Goal: Use online tool/utility: Utilize a website feature to perform a specific function

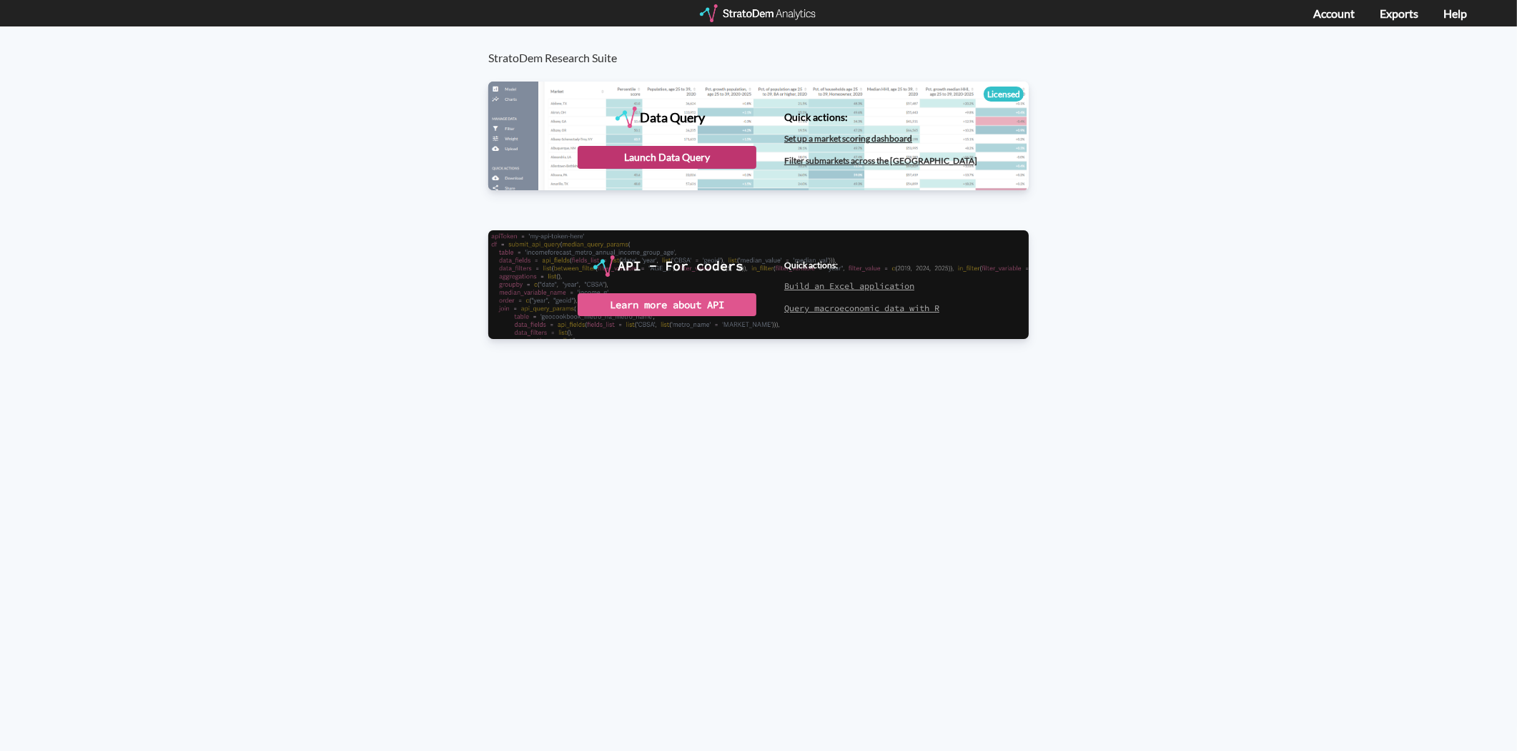
click at [676, 159] on div "Launch Data Query" at bounding box center [667, 157] width 179 height 23
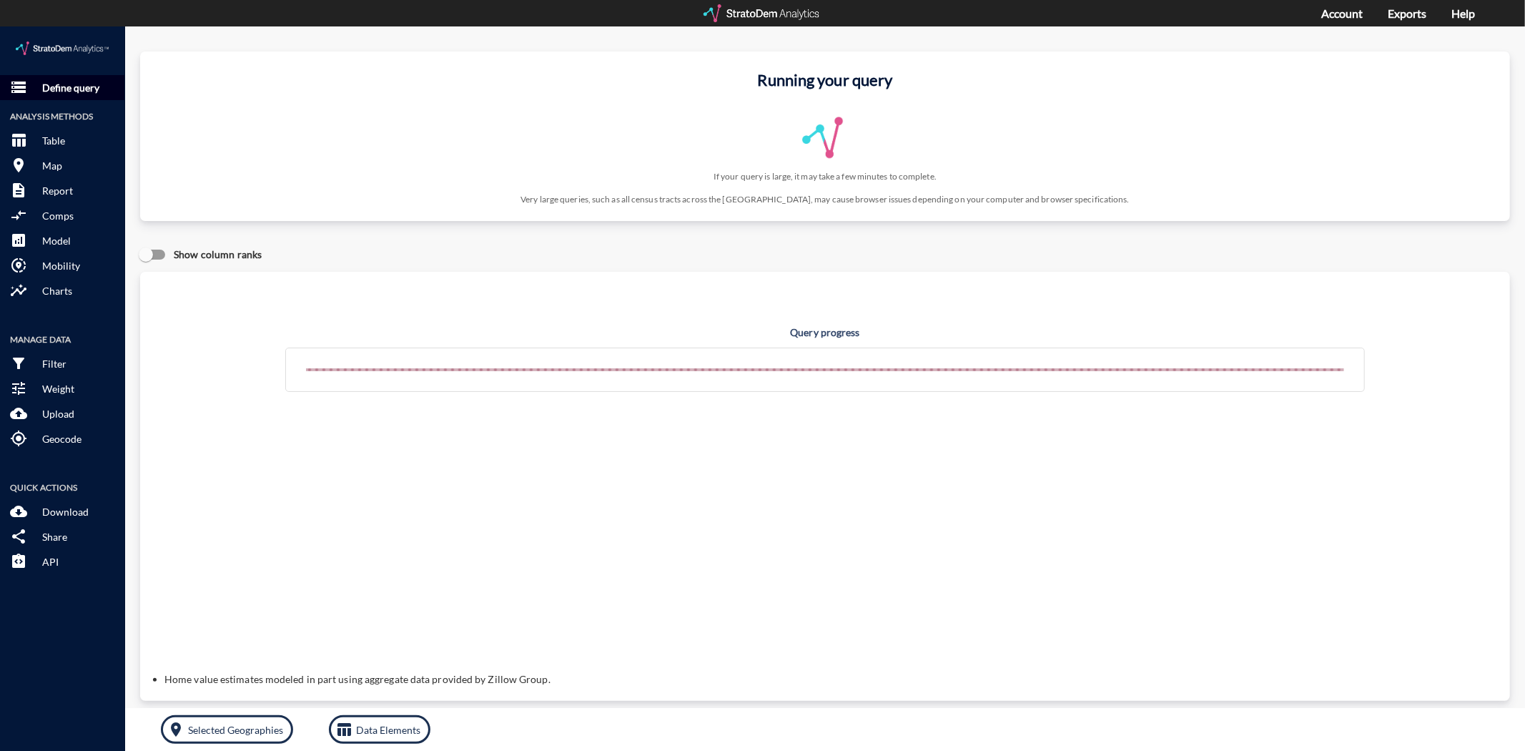
click button "storage Define query"
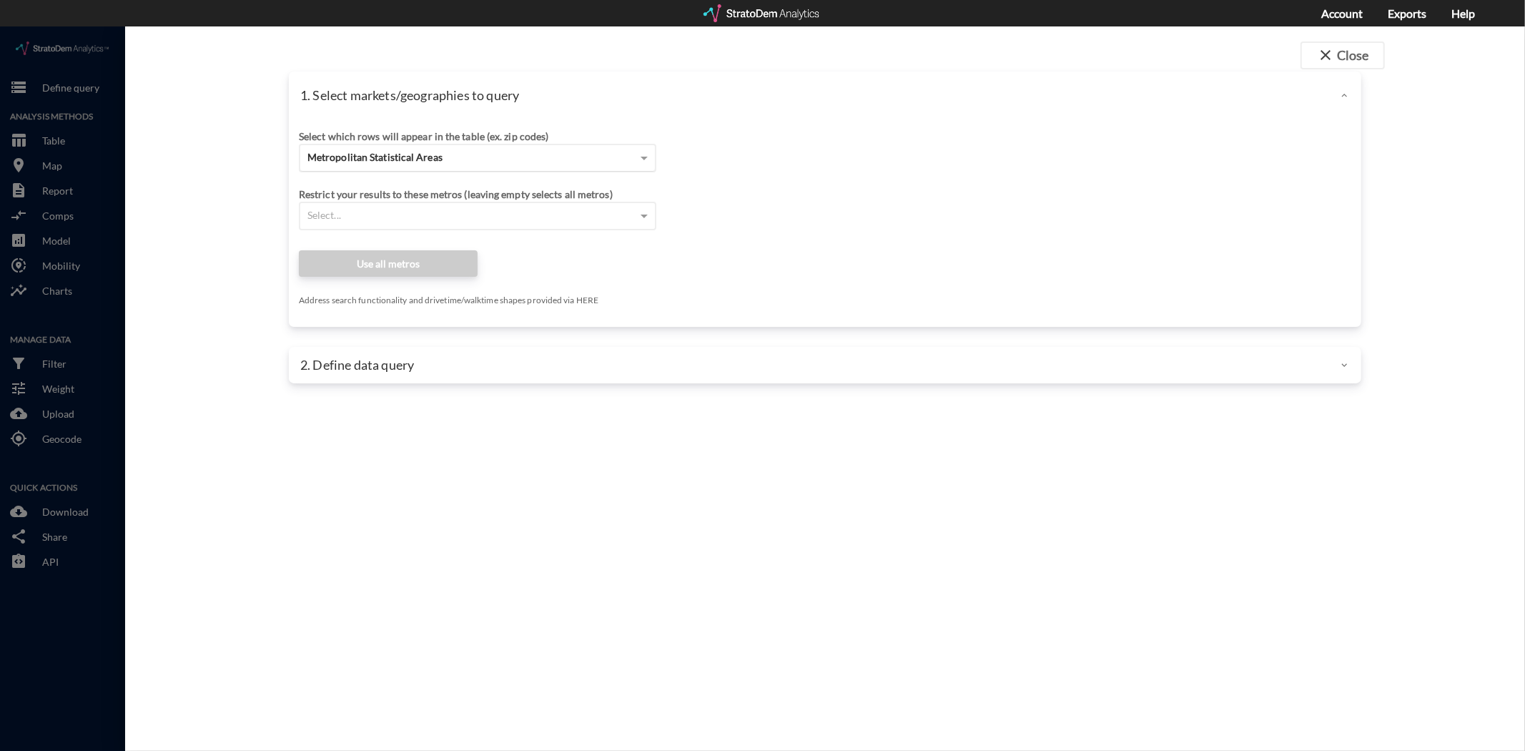
click span "Metropolitan Statistical Areas"
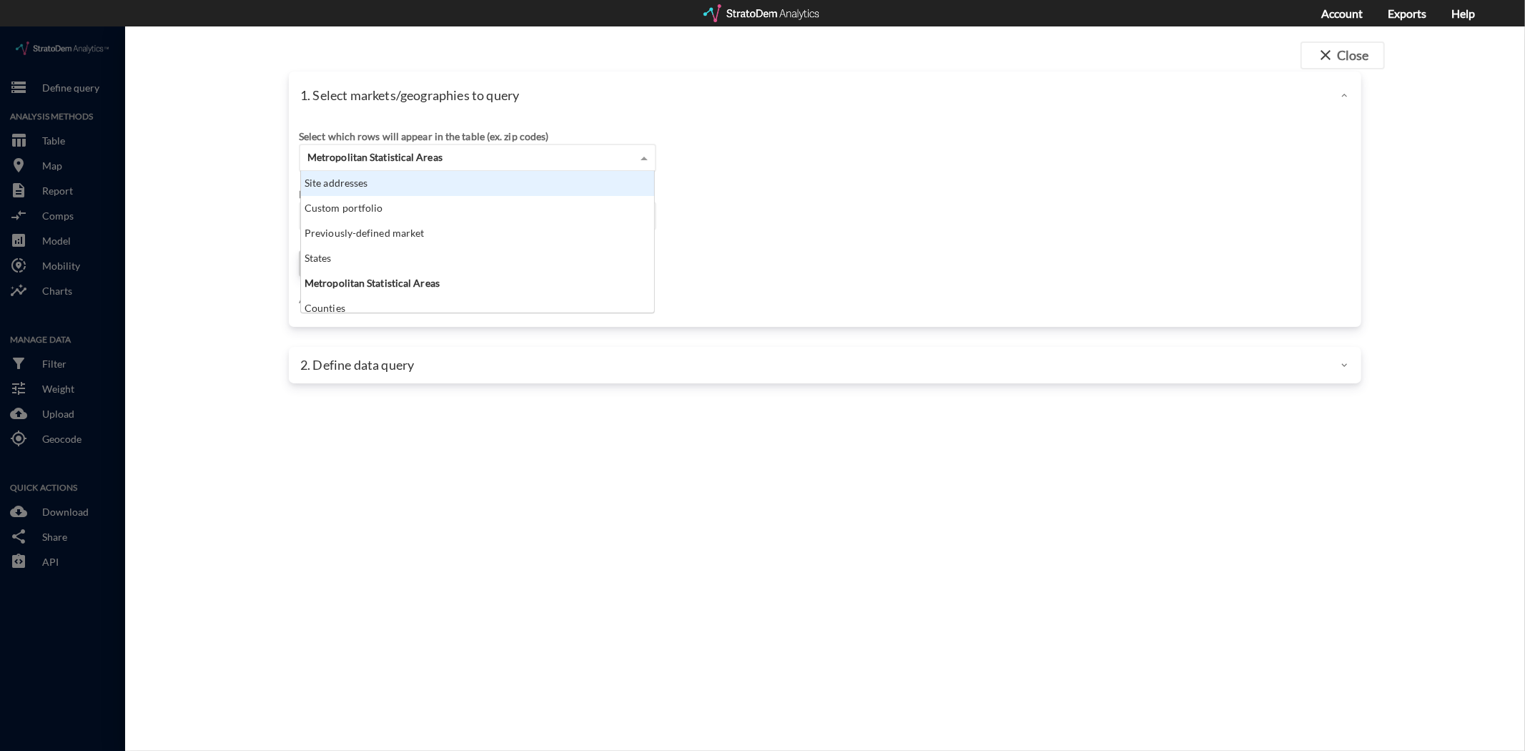
click div "Site addresses"
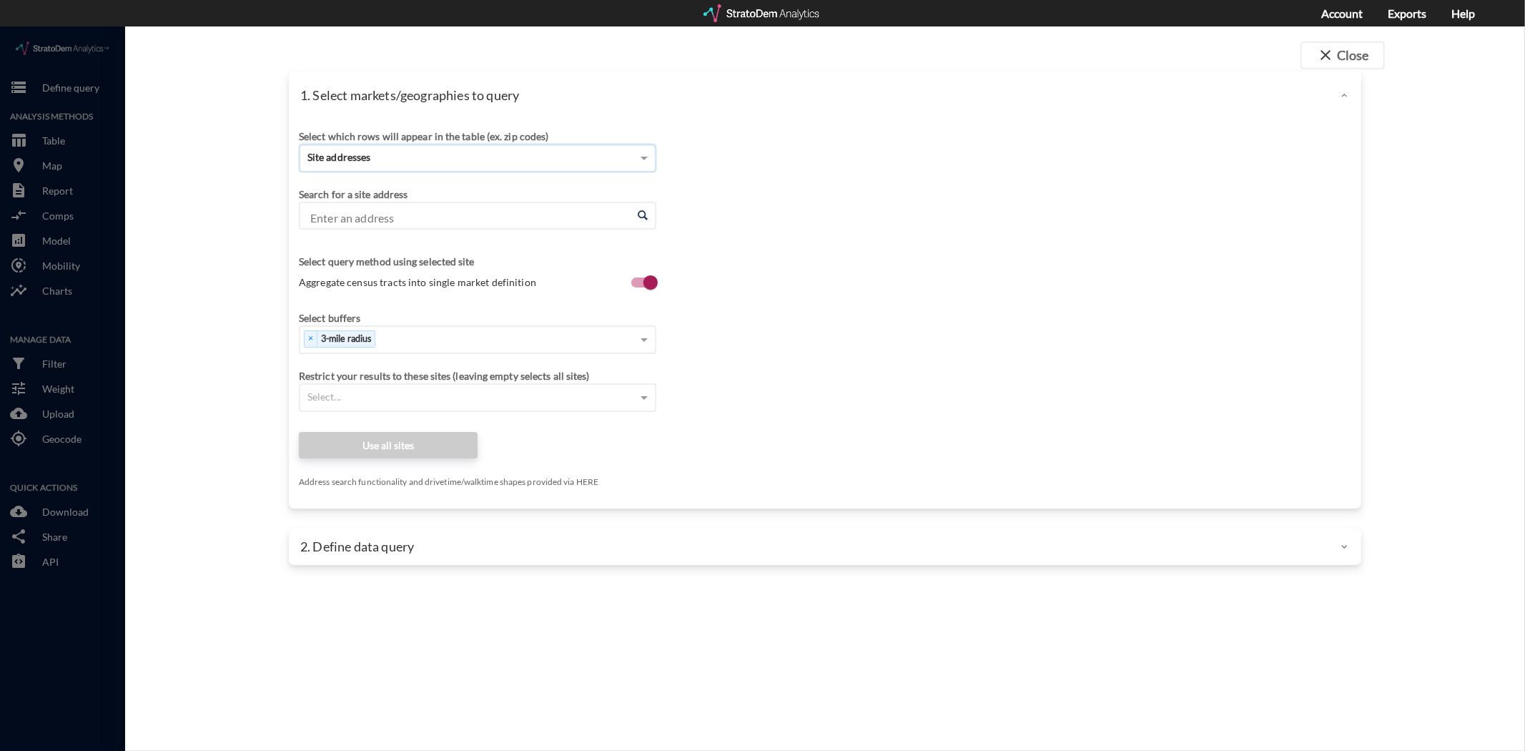
click input "Enter an address"
paste input "[STREET_ADDRESS]"
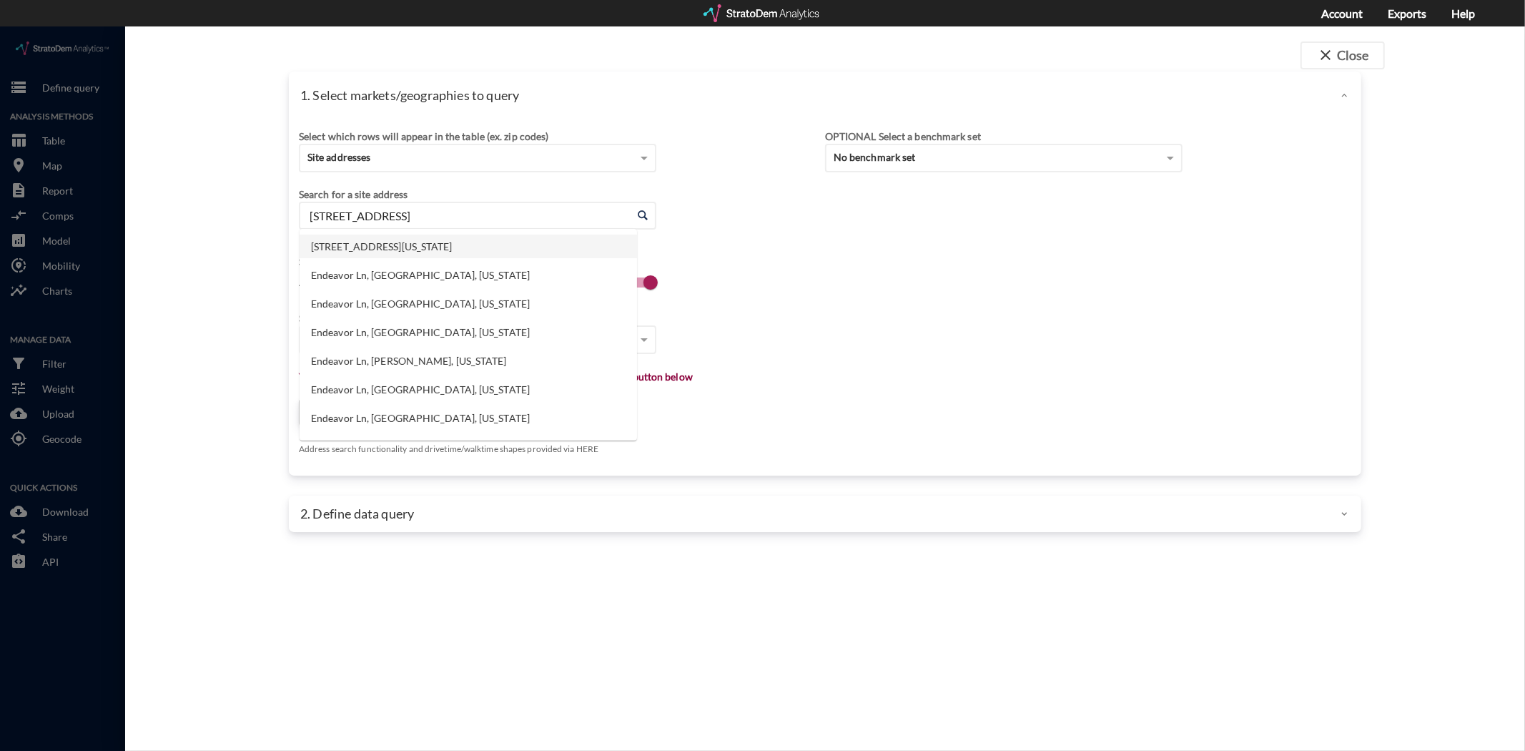
click li "3389 Endeavor Ln, Vestavia Hills, Alabama"
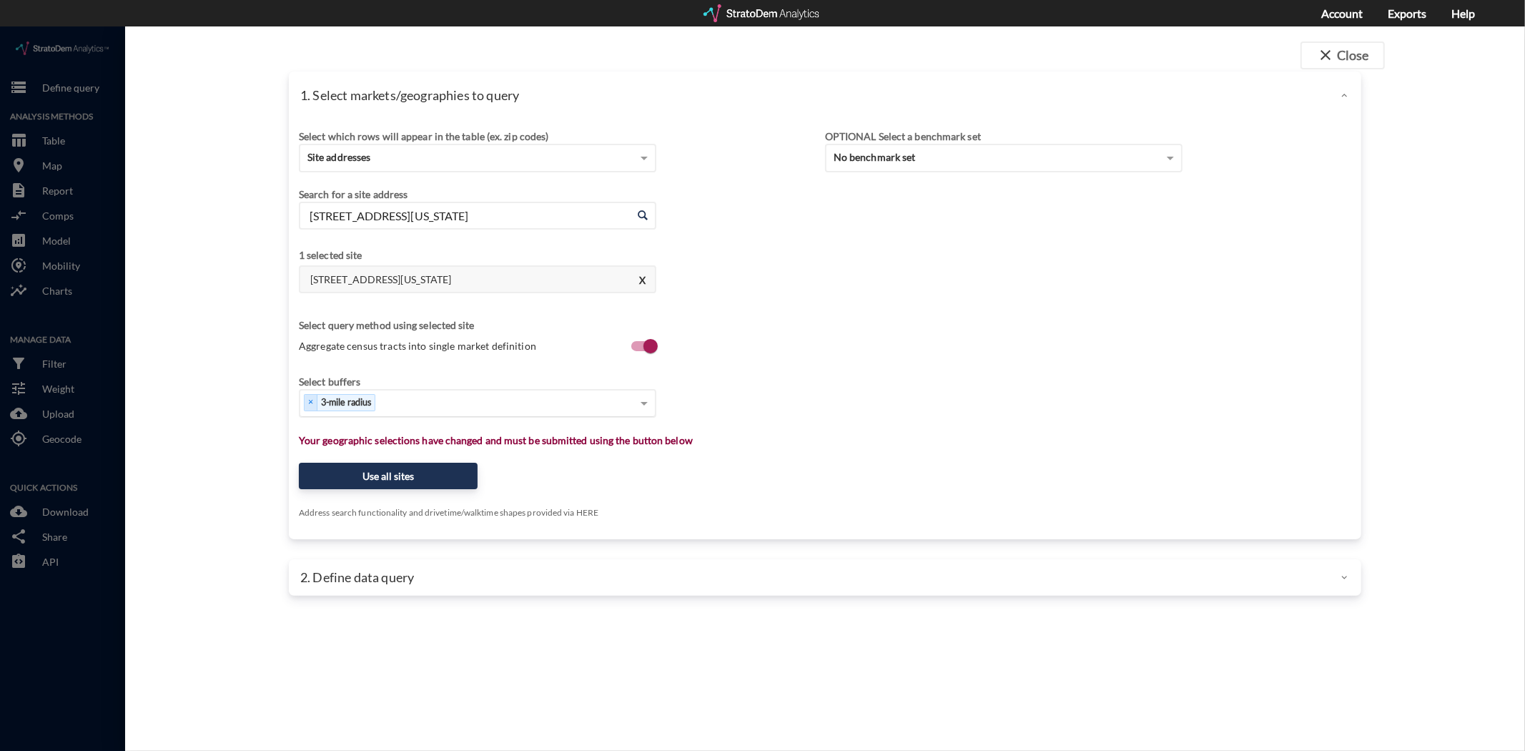
type input "3389 Endeavor Ln, Vestavia Hills, Alabama"
click div "Select..."
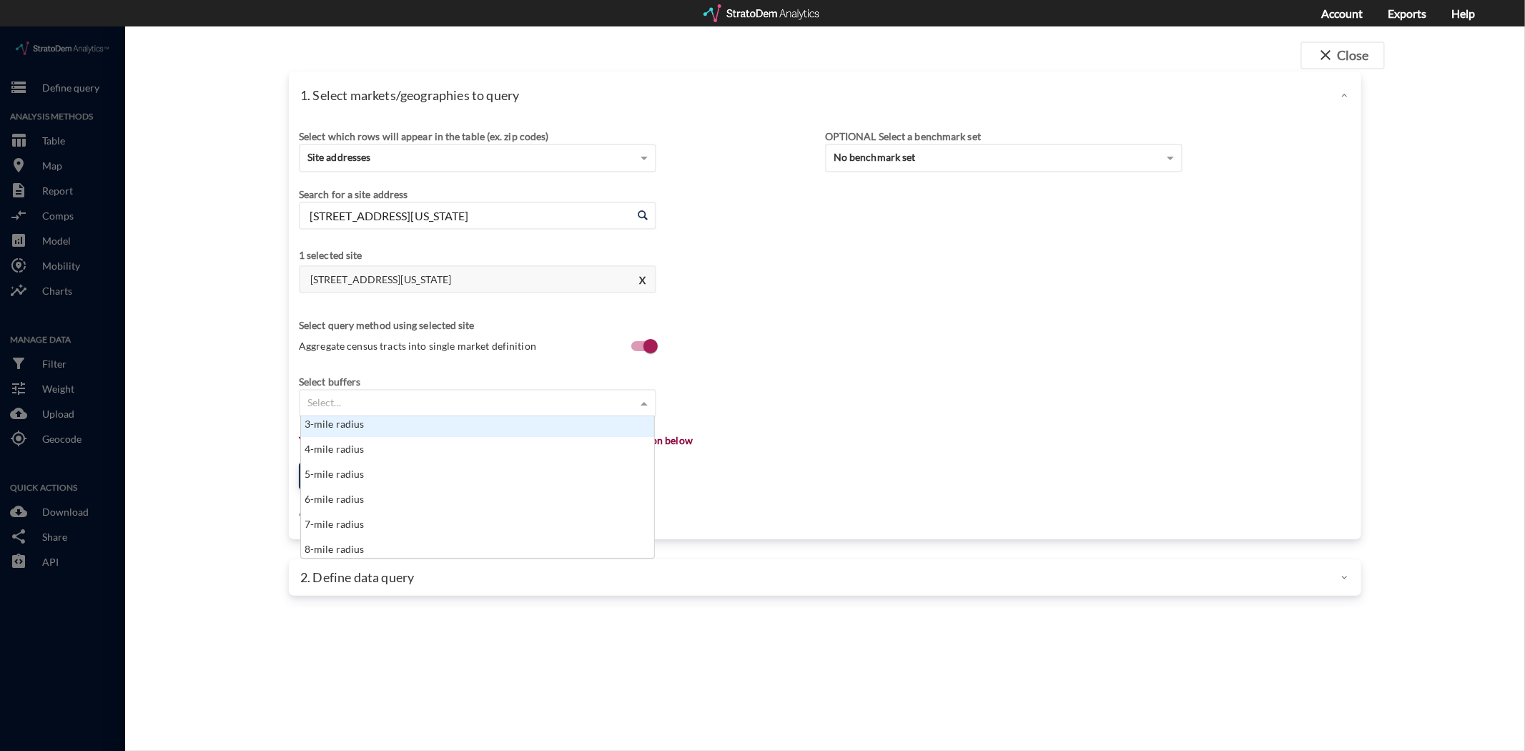
scroll to position [75, 0]
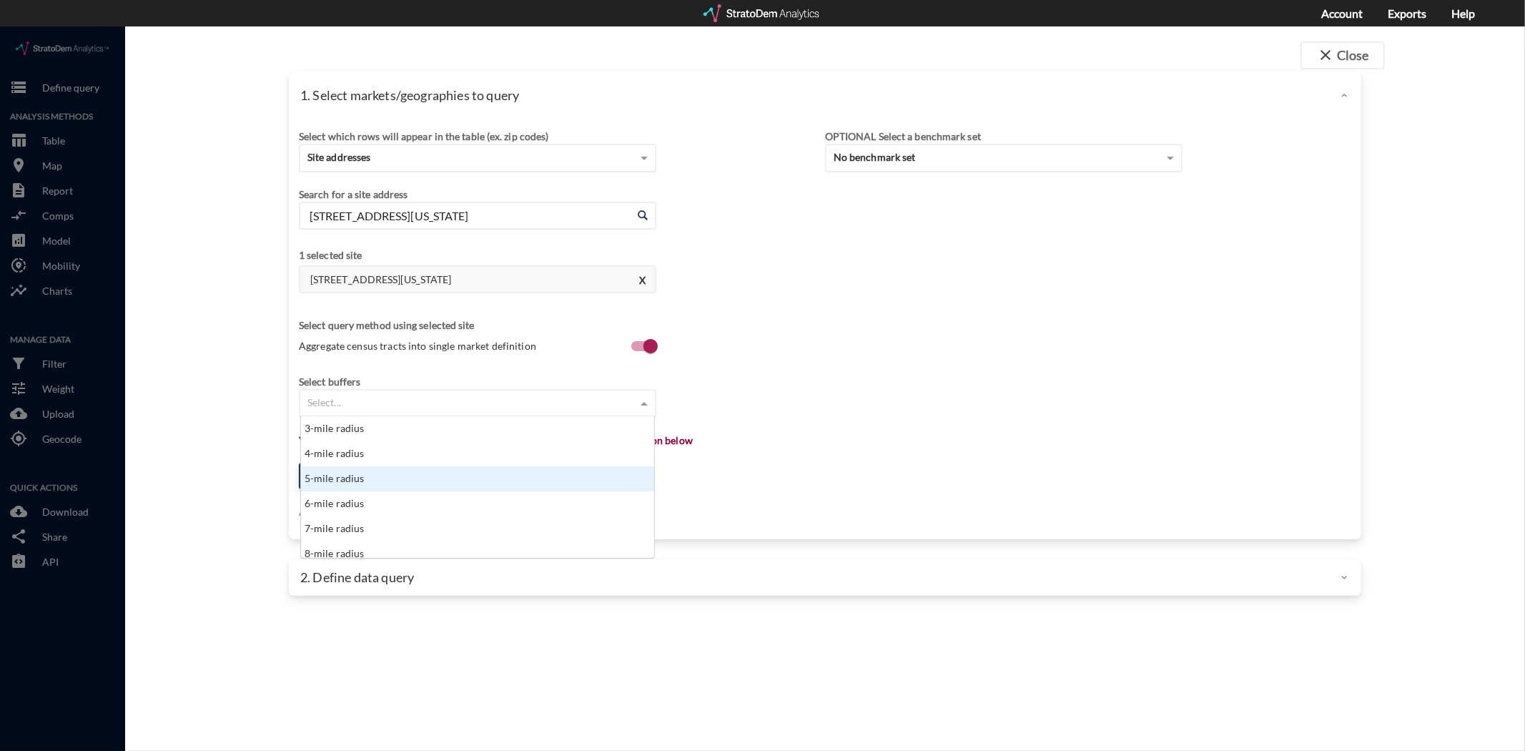
click div "5-mile radius"
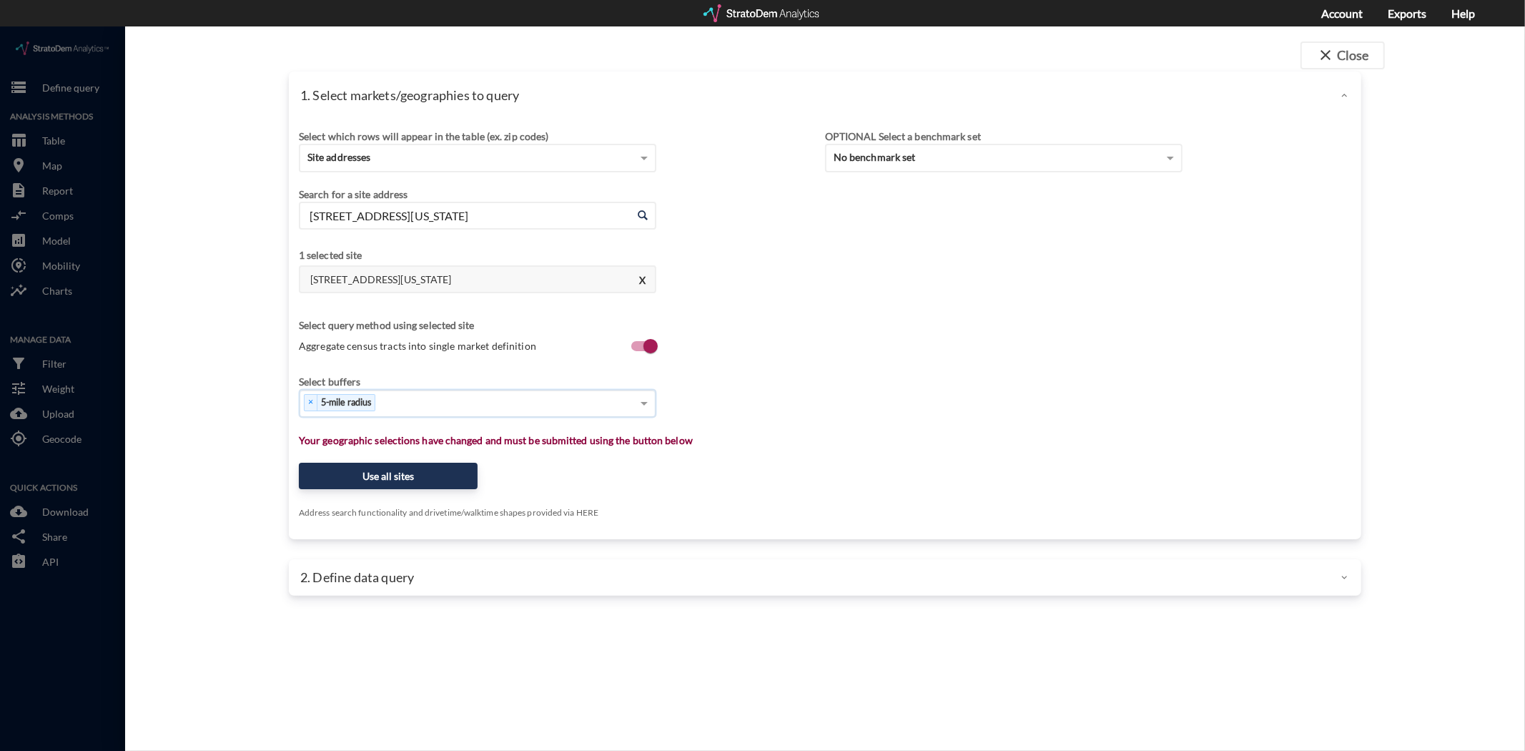
click div "× 5-mile radius"
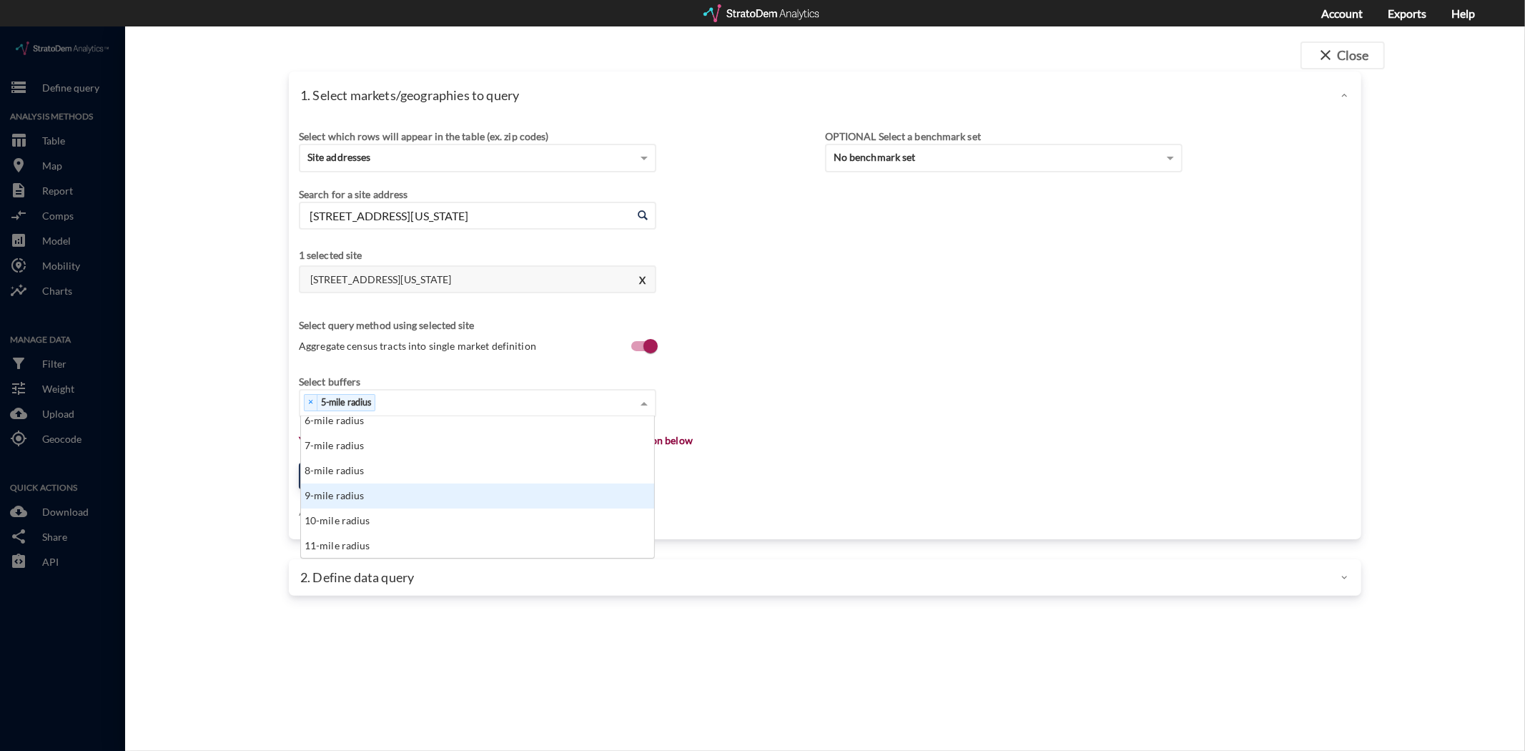
scroll to position [162, 0]
click div "10-mile radius"
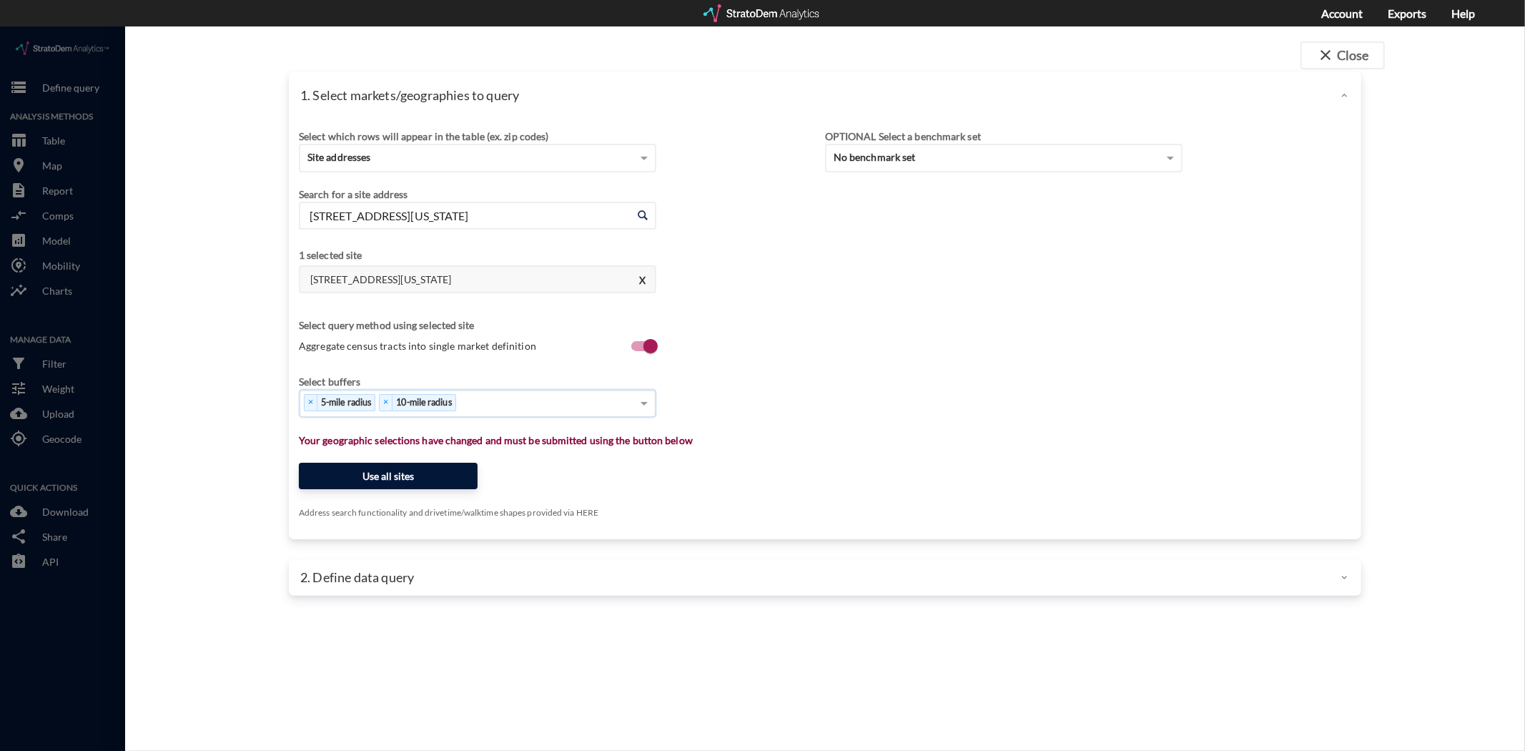
click button "Use all sites"
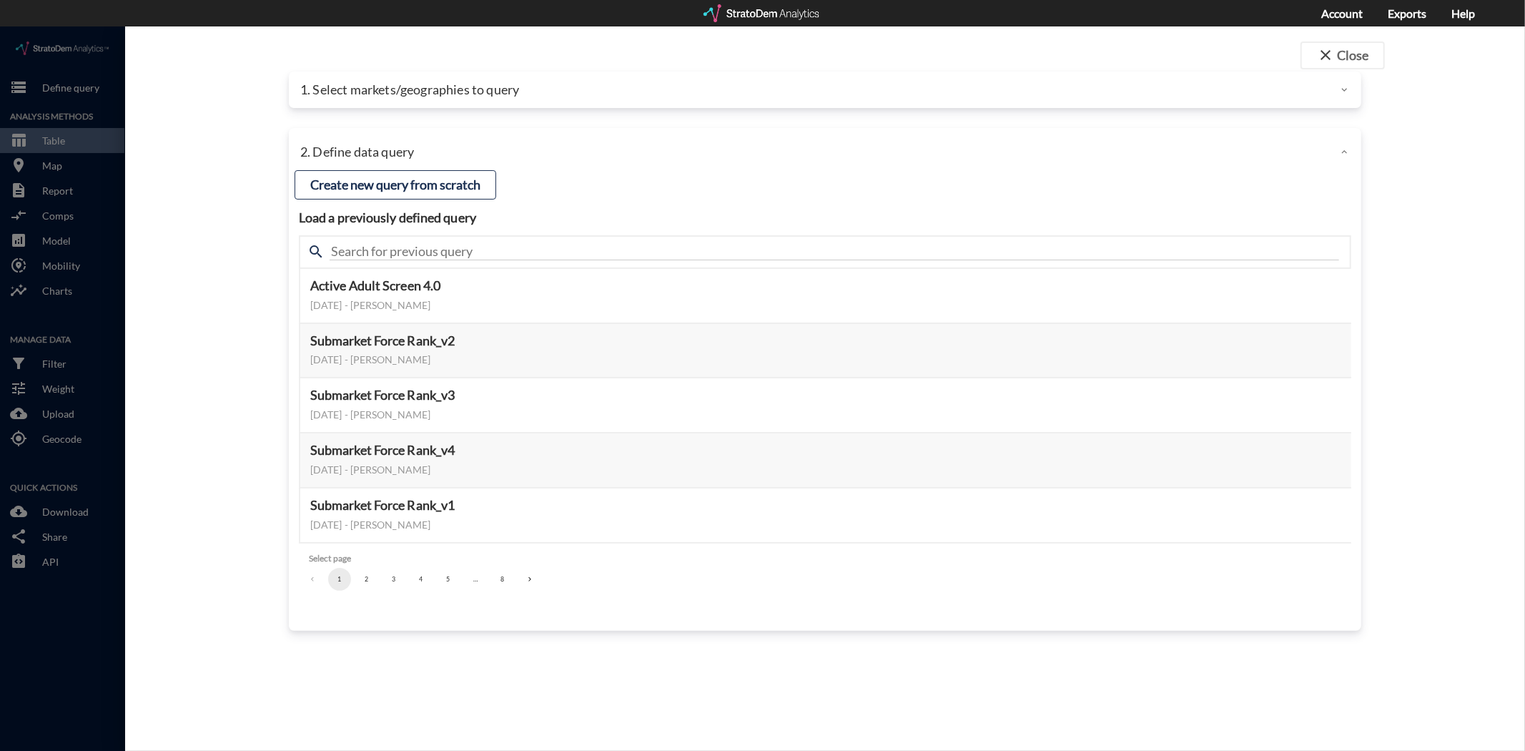
click button "3"
click button "4"
click button "5"
click button "Select this query"
